Goal: Find specific page/section

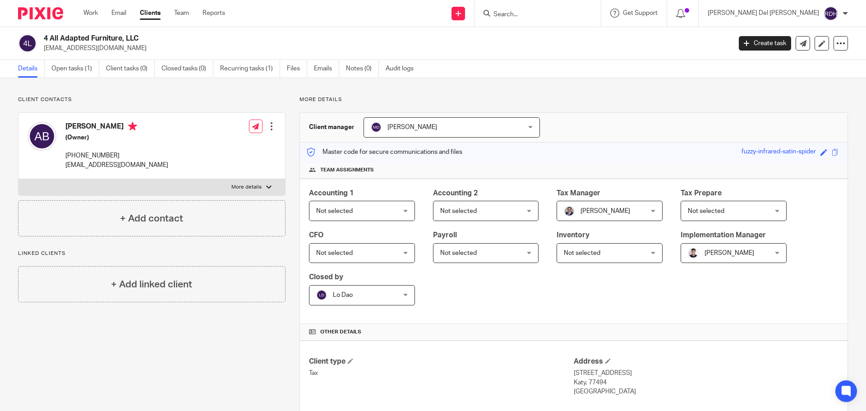
click at [148, 13] on link "Clients" at bounding box center [150, 13] width 21 height 9
click at [490, 15] on icon at bounding box center [487, 13] width 7 height 7
click at [555, 14] on input "Search" at bounding box center [533, 15] width 81 height 8
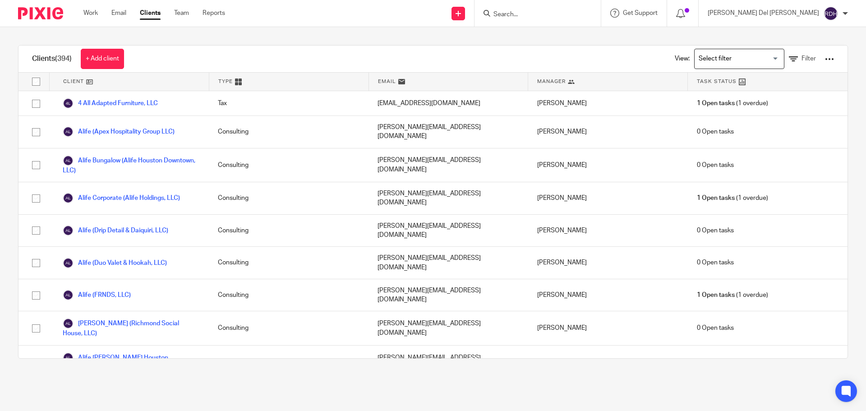
click at [555, 14] on input "Search" at bounding box center [533, 15] width 81 height 8
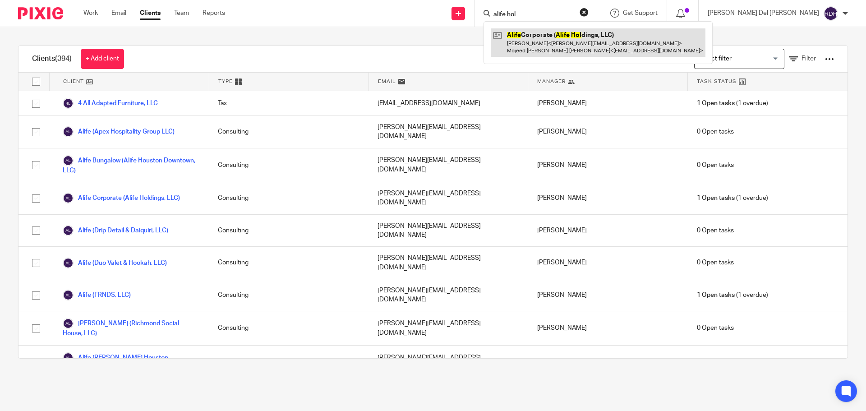
type input "alife hol"
click at [620, 46] on link at bounding box center [598, 42] width 215 height 28
